Goal: Task Accomplishment & Management: Manage account settings

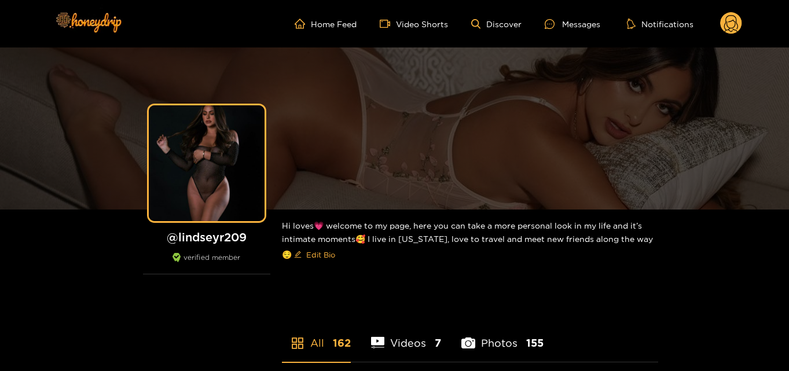
click at [700, 5] on div "Home Feed Video Shorts Discover Messages Notifications 0 videos discover messag…" at bounding box center [394, 23] width 695 height 47
click at [719, 4] on div "Home Feed Video Shorts Discover Messages Notifications 0 videos discover messag…" at bounding box center [394, 23] width 695 height 47
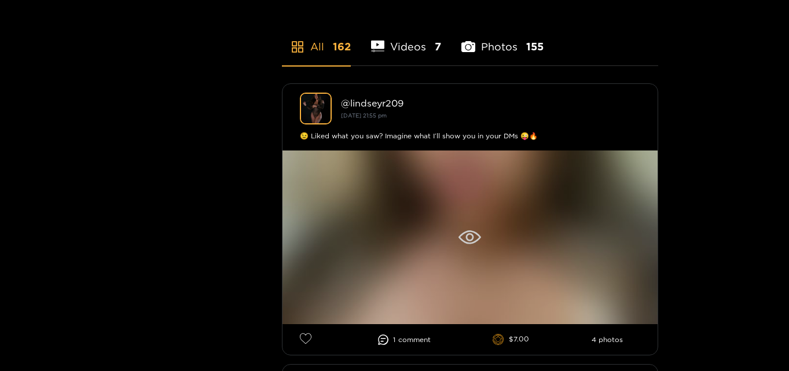
scroll to position [348, 0]
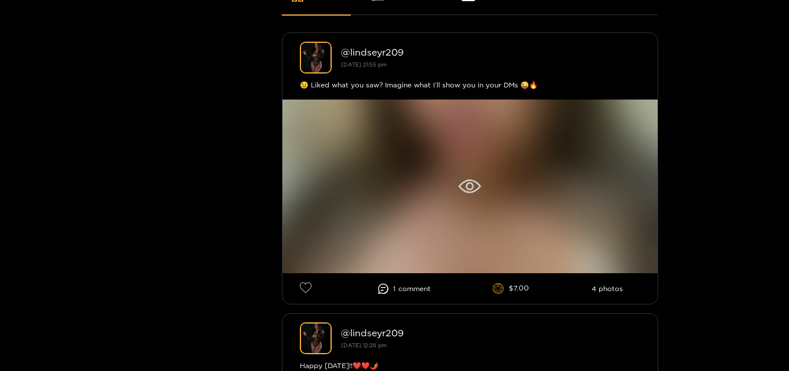
click at [467, 174] on div at bounding box center [470, 187] width 375 height 174
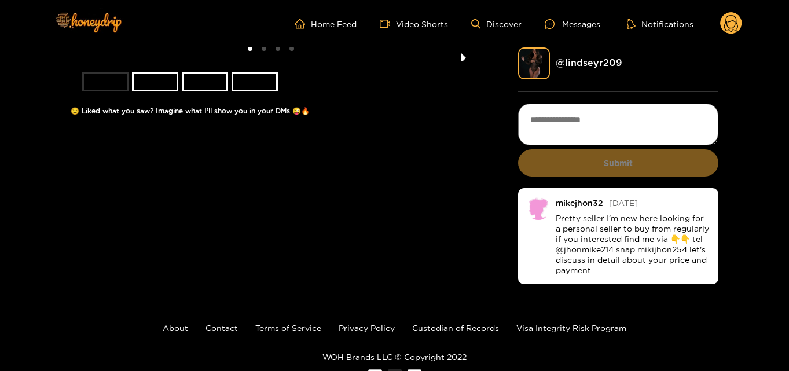
click at [461, 61] on button "next slide / item" at bounding box center [464, 53] width 16 height 13
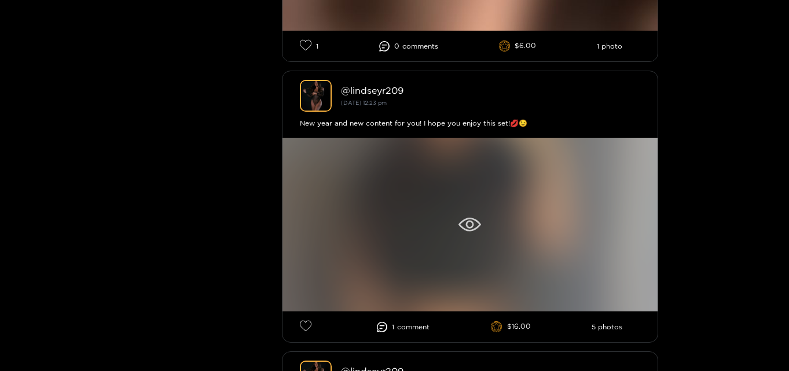
scroll to position [869, 0]
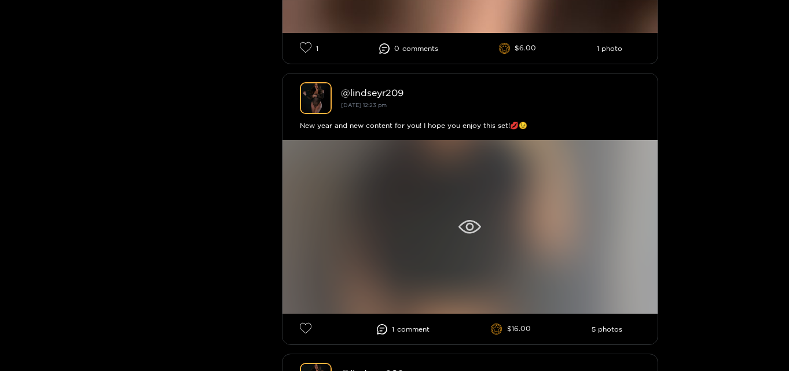
click at [464, 214] on div at bounding box center [470, 227] width 375 height 174
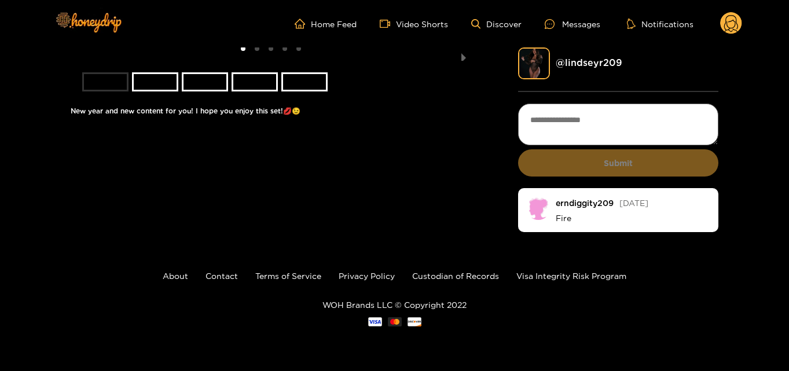
click at [723, 22] on circle at bounding box center [732, 23] width 22 height 22
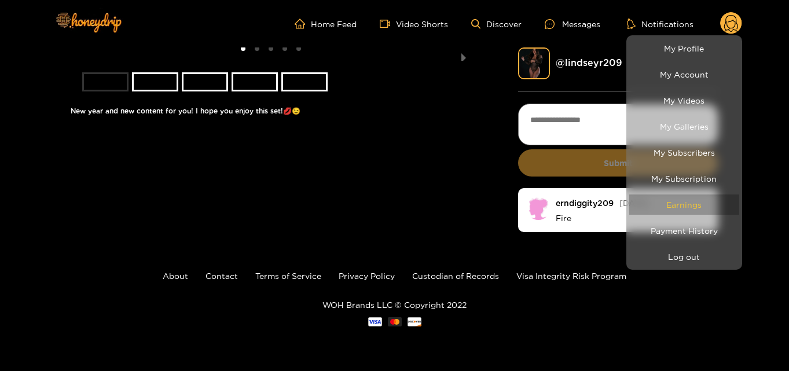
click at [681, 212] on link "Earnings" at bounding box center [685, 205] width 110 height 20
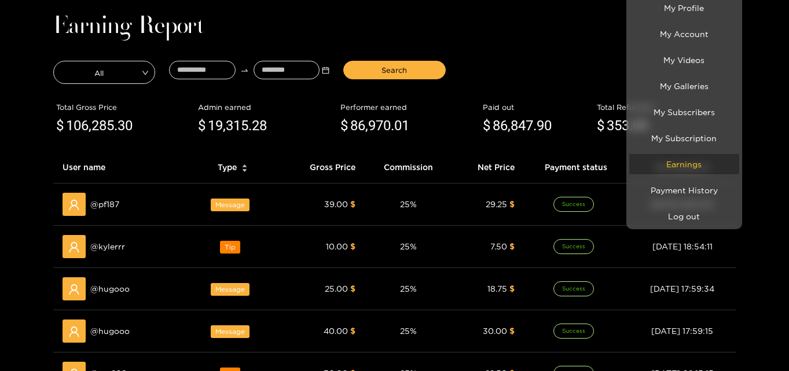
scroll to position [58, 0]
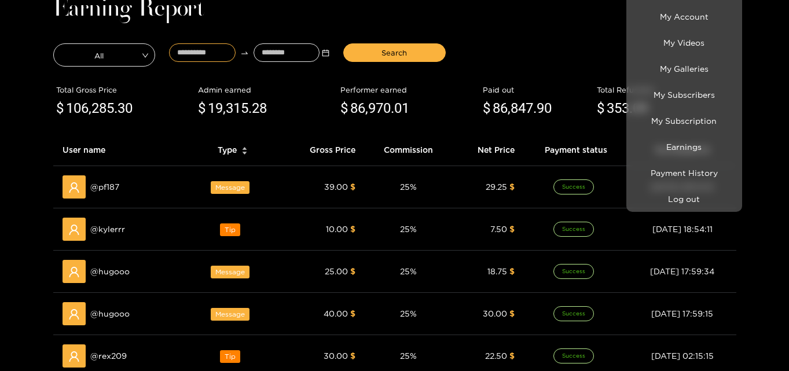
click at [191, 52] on div at bounding box center [394, 185] width 789 height 371
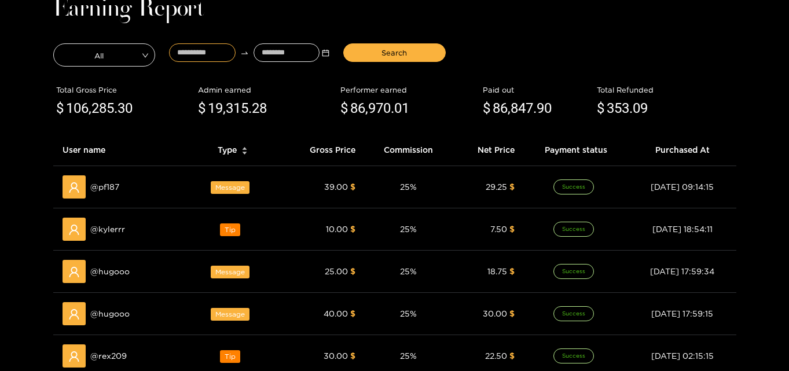
click at [191, 52] on input at bounding box center [202, 52] width 67 height 19
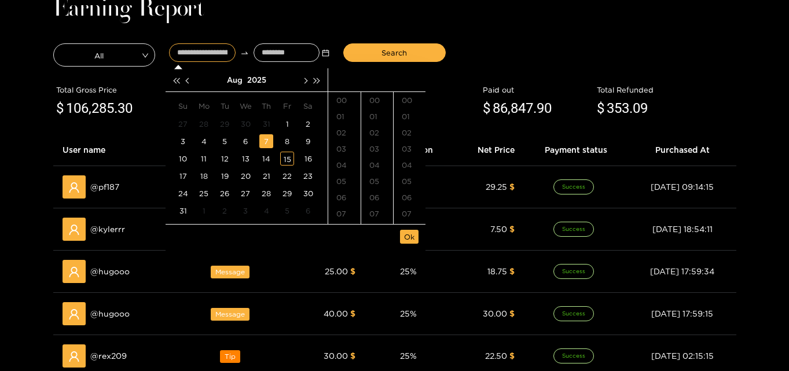
click at [268, 140] on div "7" at bounding box center [266, 141] width 14 height 14
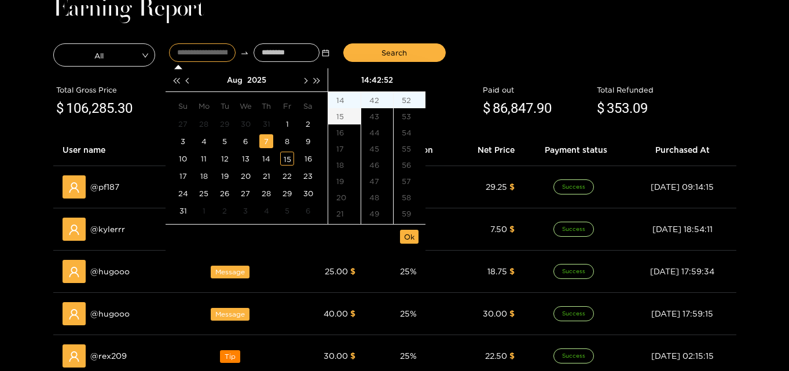
click at [347, 116] on div "15" at bounding box center [344, 116] width 32 height 16
click at [378, 142] on div "30" at bounding box center [377, 137] width 32 height 16
click at [405, 97] on div "00" at bounding box center [410, 100] width 32 height 16
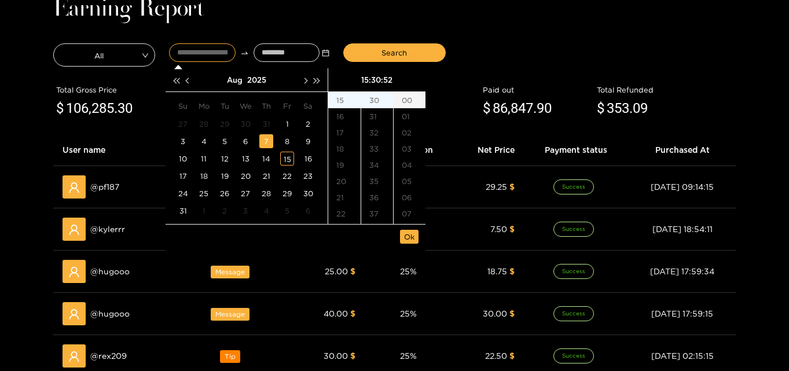
type input "**********"
click at [412, 237] on span "Ok" at bounding box center [409, 237] width 10 height 12
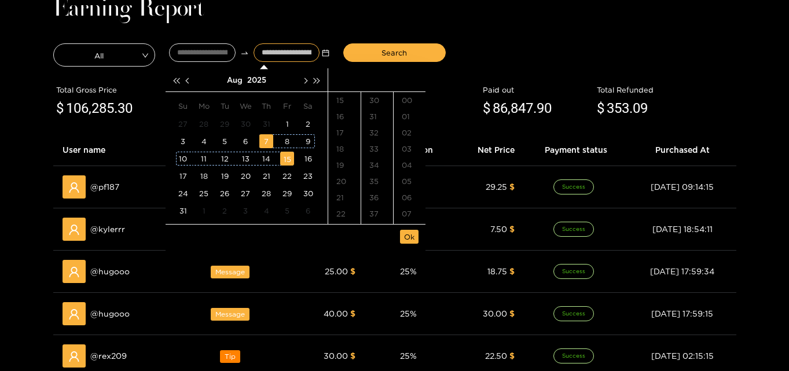
click at [295, 158] on td "15" at bounding box center [287, 158] width 21 height 17
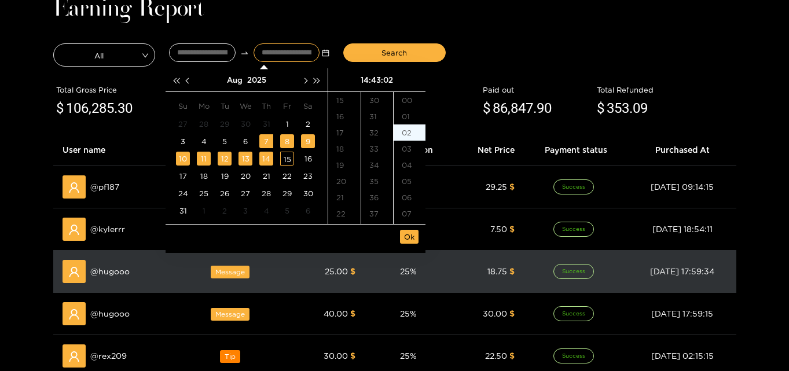
type input "**********"
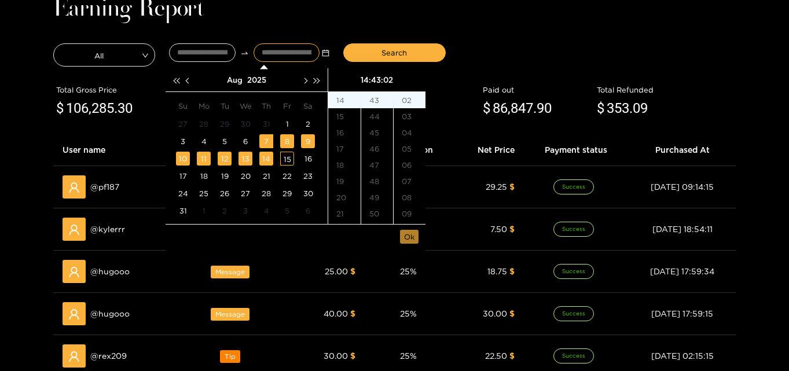
click at [409, 239] on span "Ok" at bounding box center [409, 237] width 10 height 12
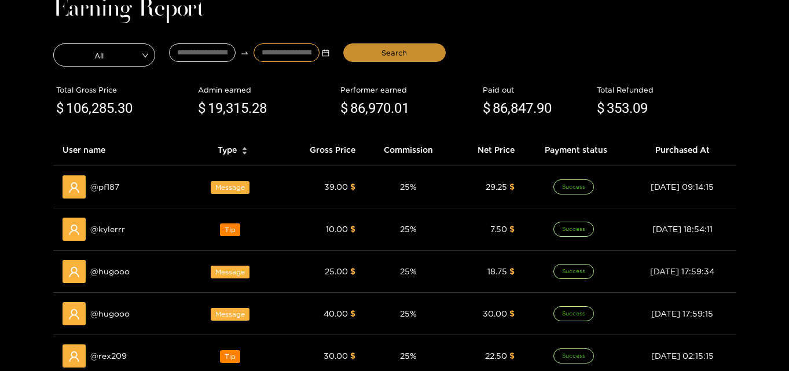
click at [365, 52] on button "Search" at bounding box center [394, 52] width 103 height 19
